Goal: Task Accomplishment & Management: Use online tool/utility

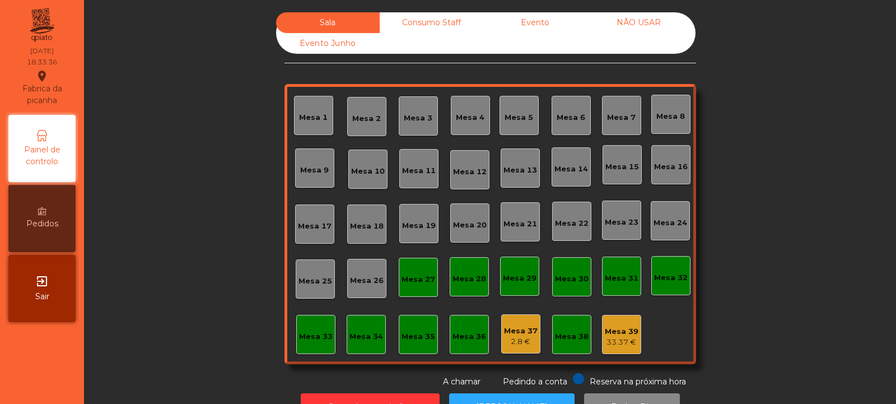
scroll to position [38, 0]
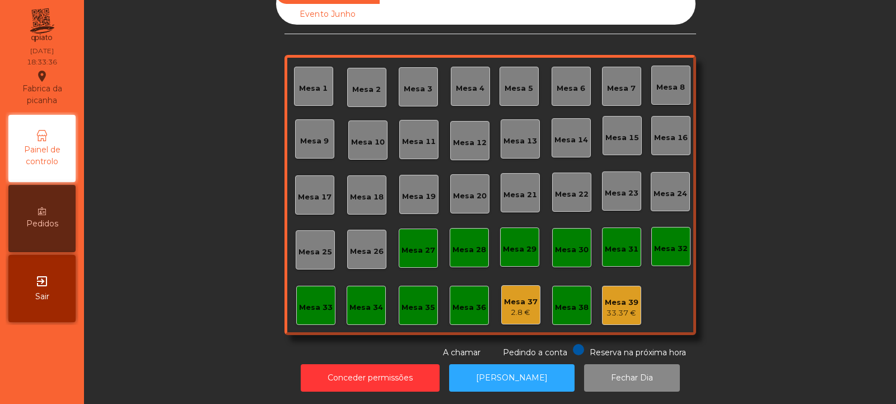
click at [564, 344] on div "Reserva na próxima hora Pedindo a conta A chamar" at bounding box center [487, 351] width 407 height 15
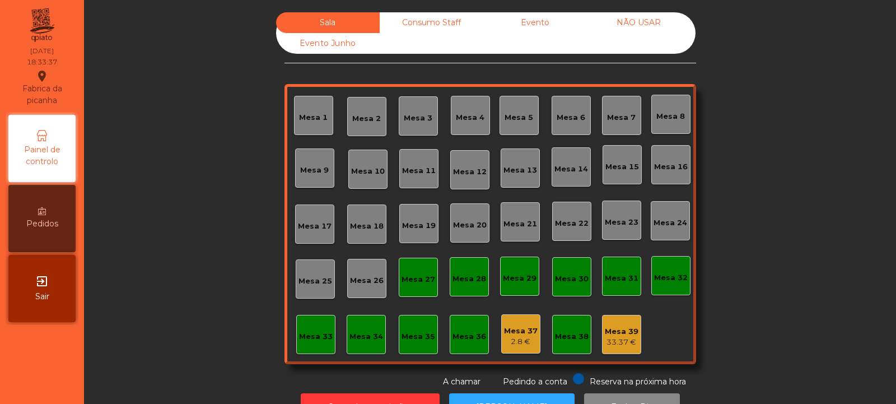
click at [430, 18] on div "Consumo Staff" at bounding box center [432, 22] width 104 height 21
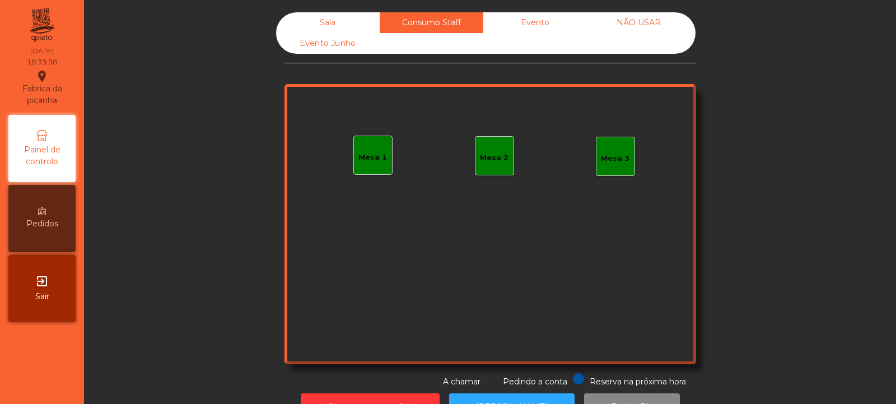
click at [540, 16] on div "Evento" at bounding box center [535, 22] width 104 height 21
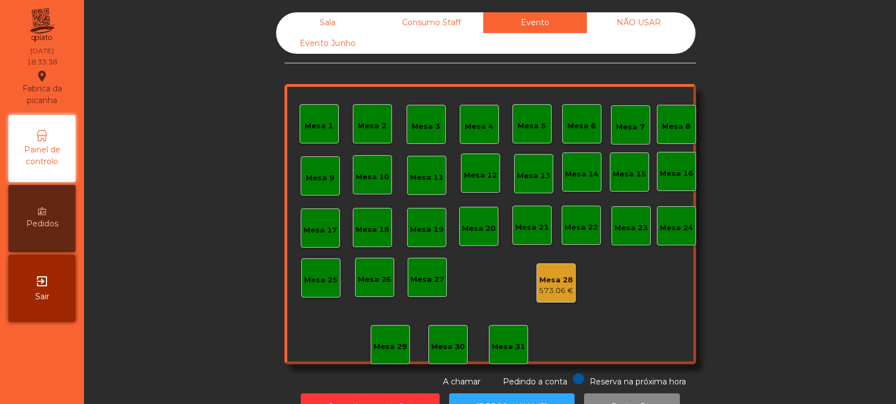
click at [641, 16] on div "NÃO USAR" at bounding box center [639, 22] width 104 height 21
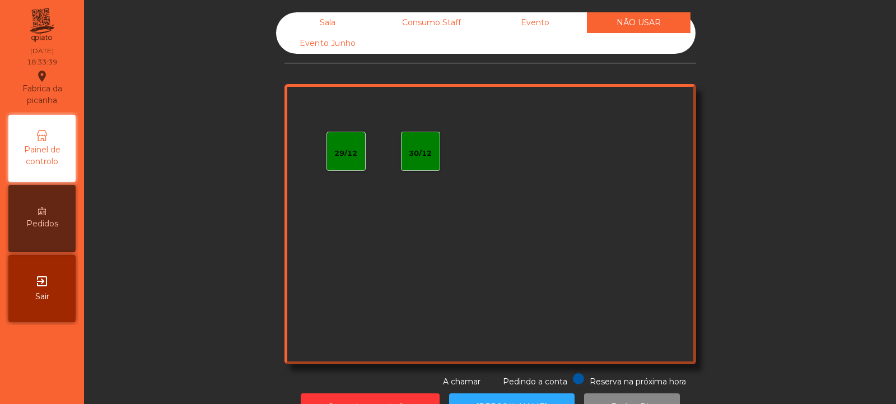
click at [336, 46] on div "Evento Junho" at bounding box center [328, 43] width 104 height 21
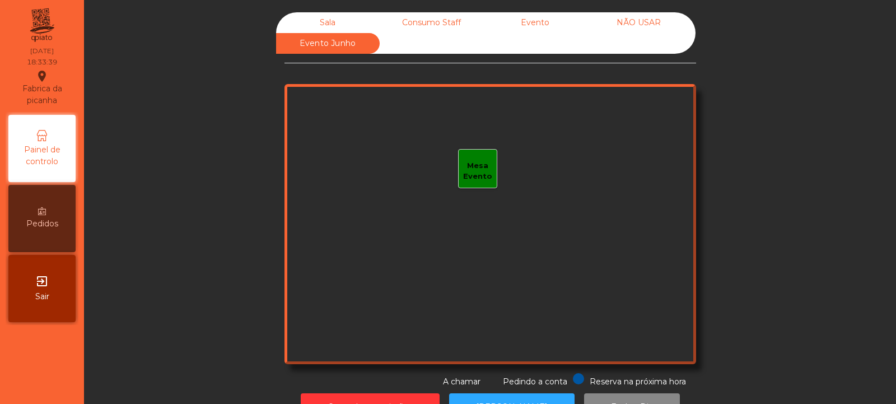
click at [343, 13] on div "Sala" at bounding box center [328, 22] width 104 height 21
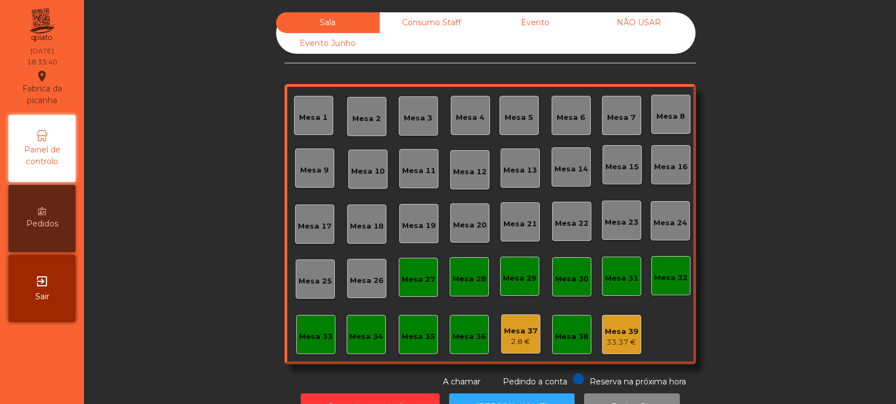
click at [614, 331] on div "Mesa 39" at bounding box center [622, 331] width 34 height 11
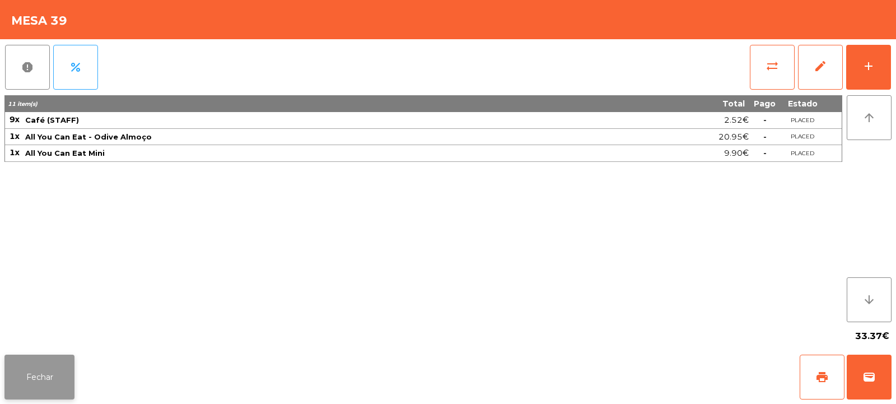
click at [63, 396] on button "Fechar" at bounding box center [39, 376] width 70 height 45
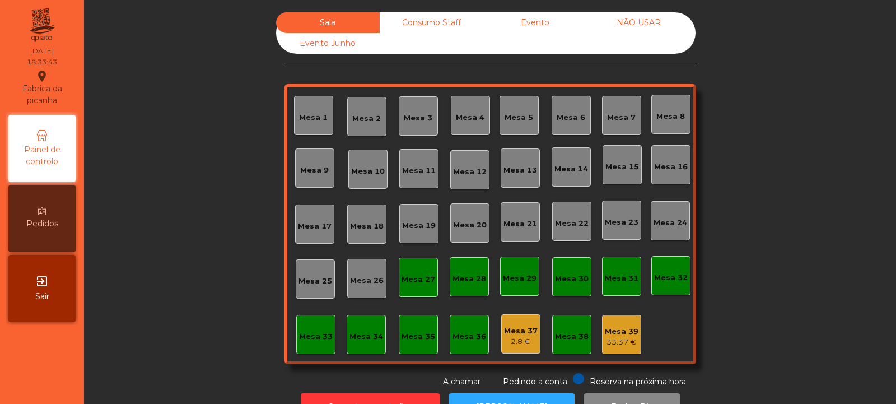
scroll to position [38, 0]
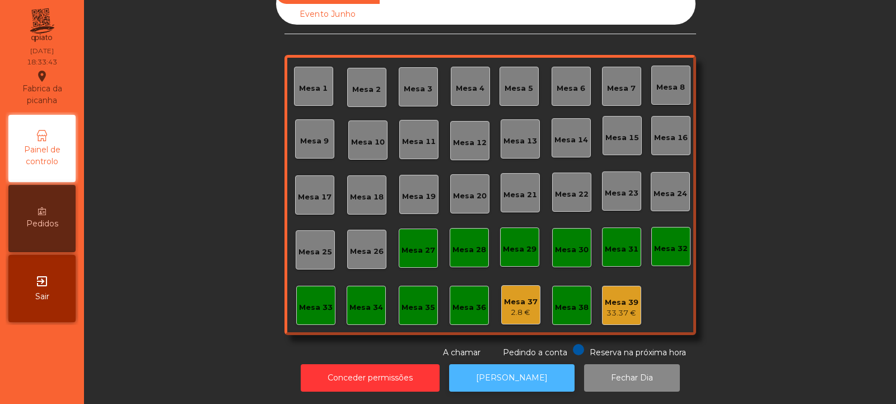
click at [522, 376] on button "[PERSON_NAME]" at bounding box center [511, 377] width 125 height 27
click at [665, 239] on div "Mesa 32" at bounding box center [671, 247] width 34 height 16
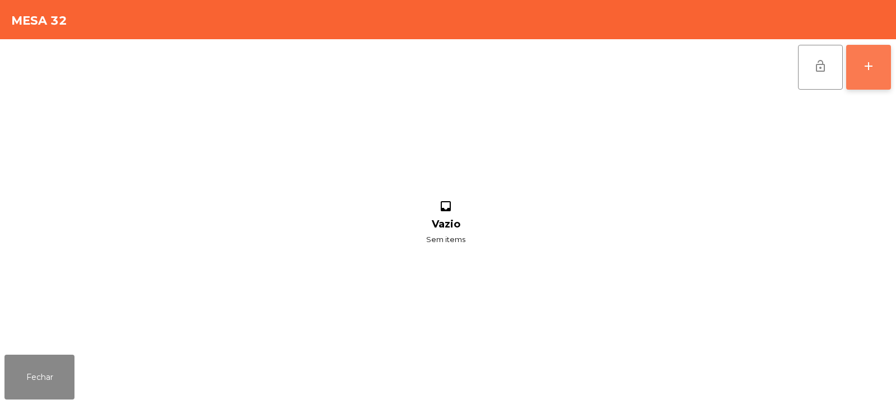
click at [868, 72] on div "add" at bounding box center [868, 65] width 13 height 13
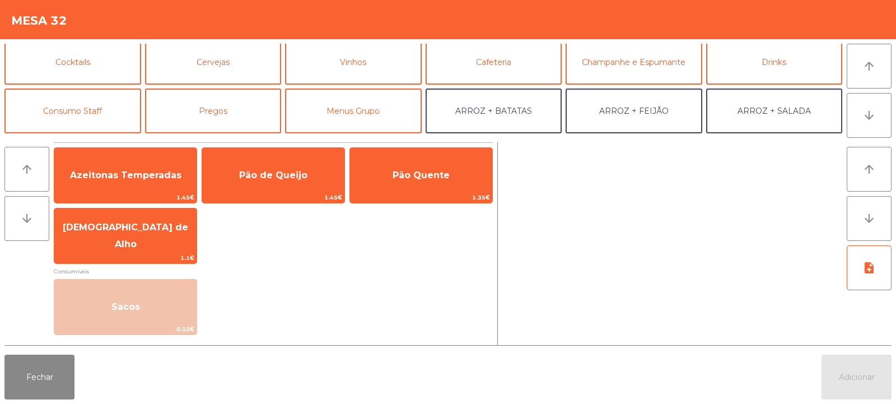
scroll to position [67, 0]
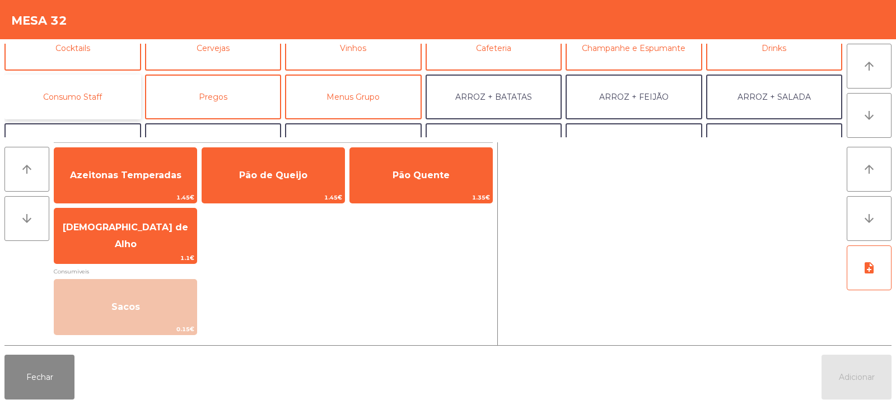
click at [106, 98] on button "Consumo Staff" at bounding box center [72, 96] width 137 height 45
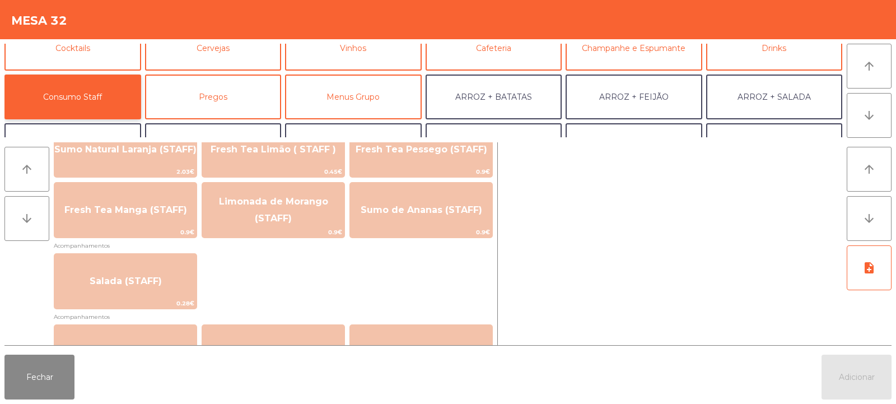
scroll to position [374, 0]
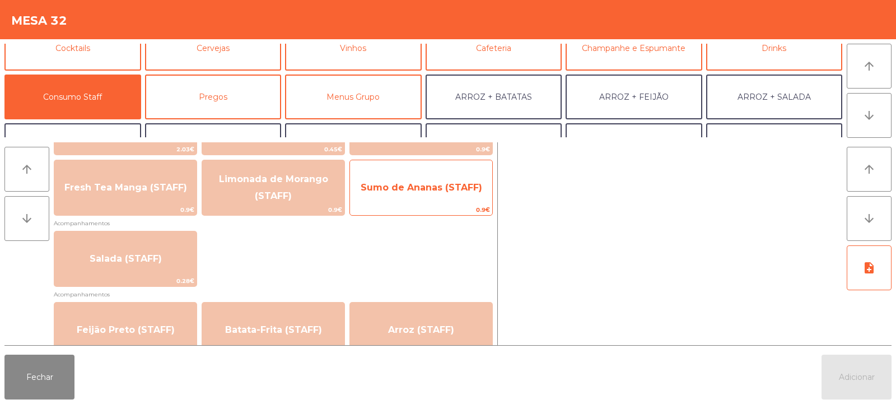
click at [455, 189] on span "Sumo de Ananas (STAFF)" at bounding box center [422, 187] width 122 height 11
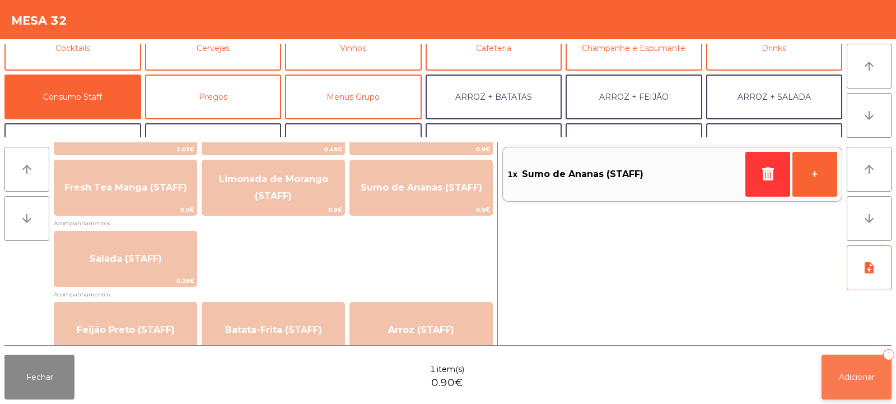
click at [853, 372] on span "Adicionar" at bounding box center [857, 377] width 36 height 10
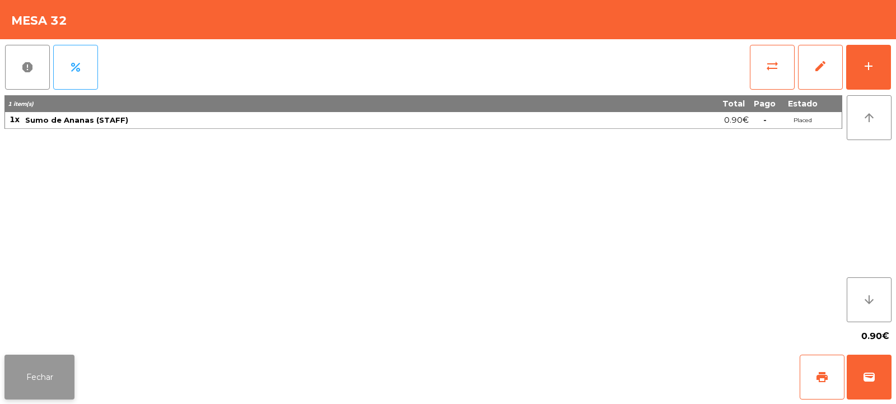
click at [48, 385] on button "Fechar" at bounding box center [39, 376] width 70 height 45
